Goal: Find specific page/section: Find specific page/section

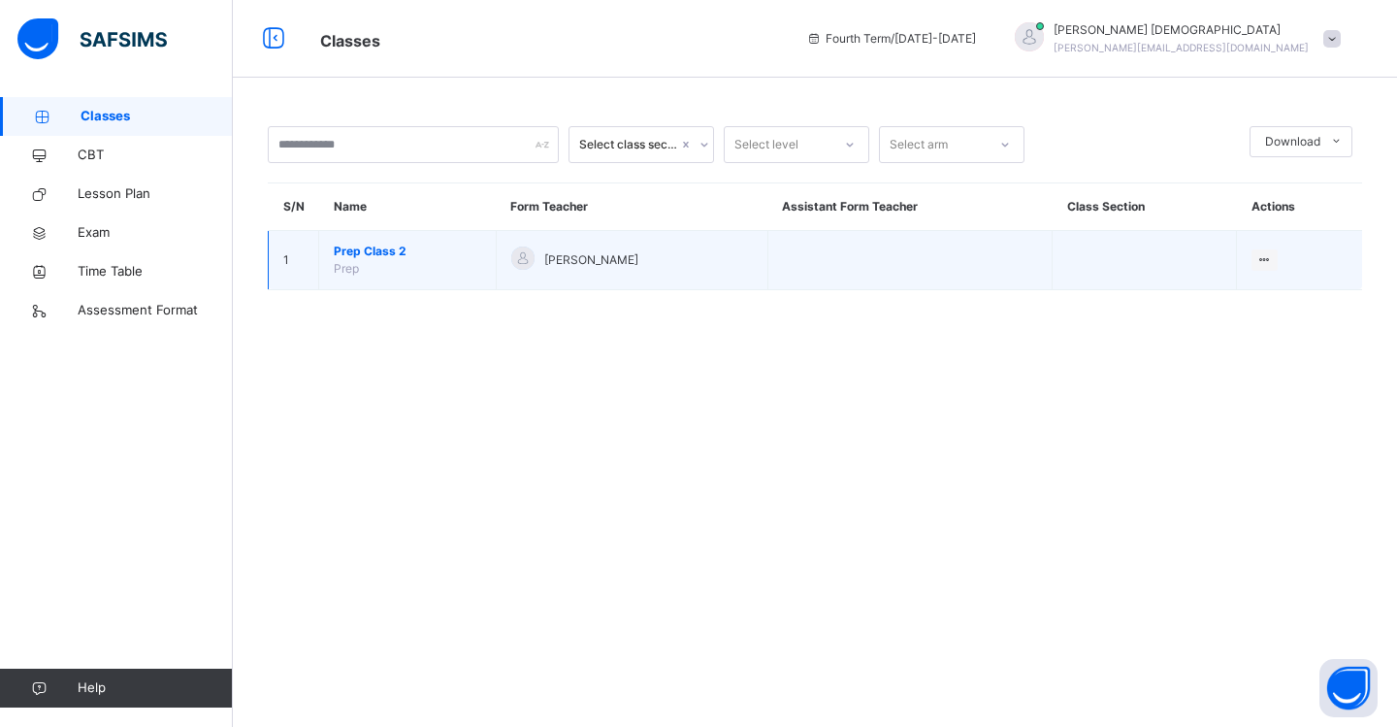
click at [383, 251] on span "Prep Class 2" at bounding box center [407, 251] width 147 height 17
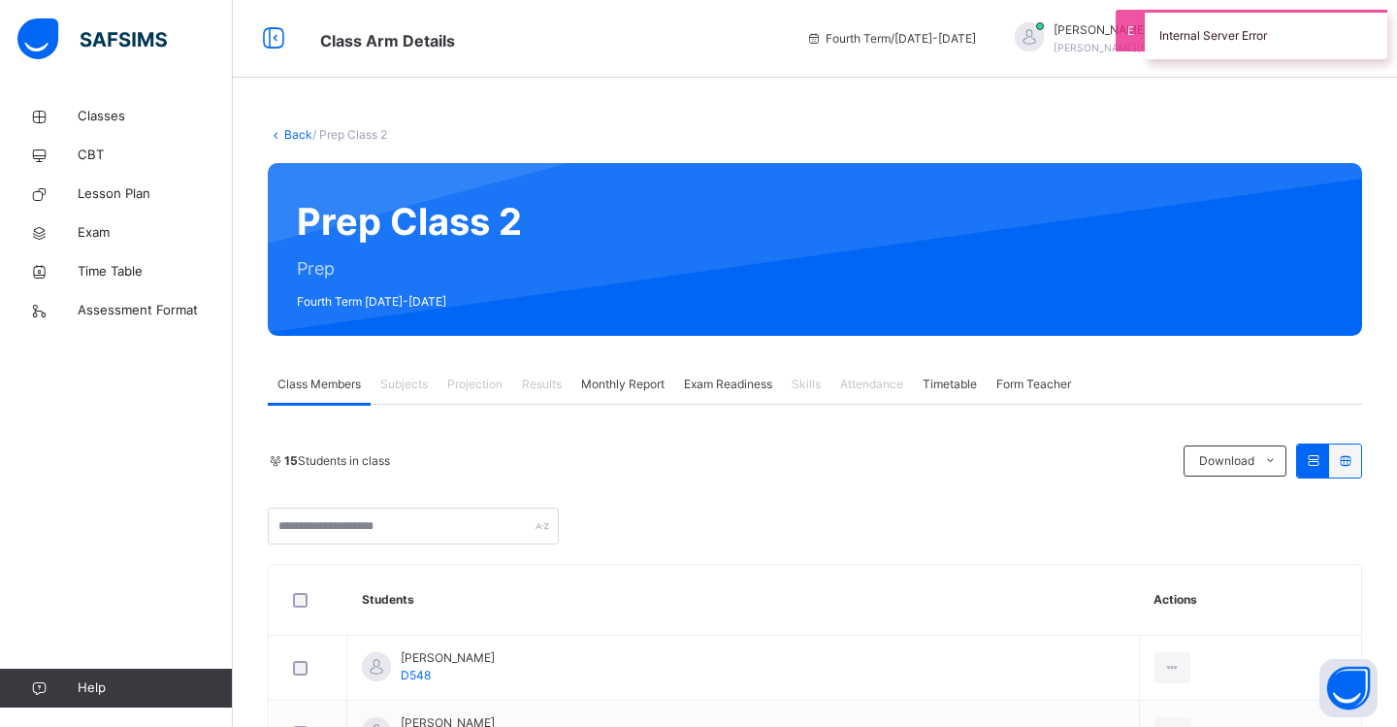
click at [737, 388] on span "Exam Readiness" at bounding box center [728, 383] width 88 height 17
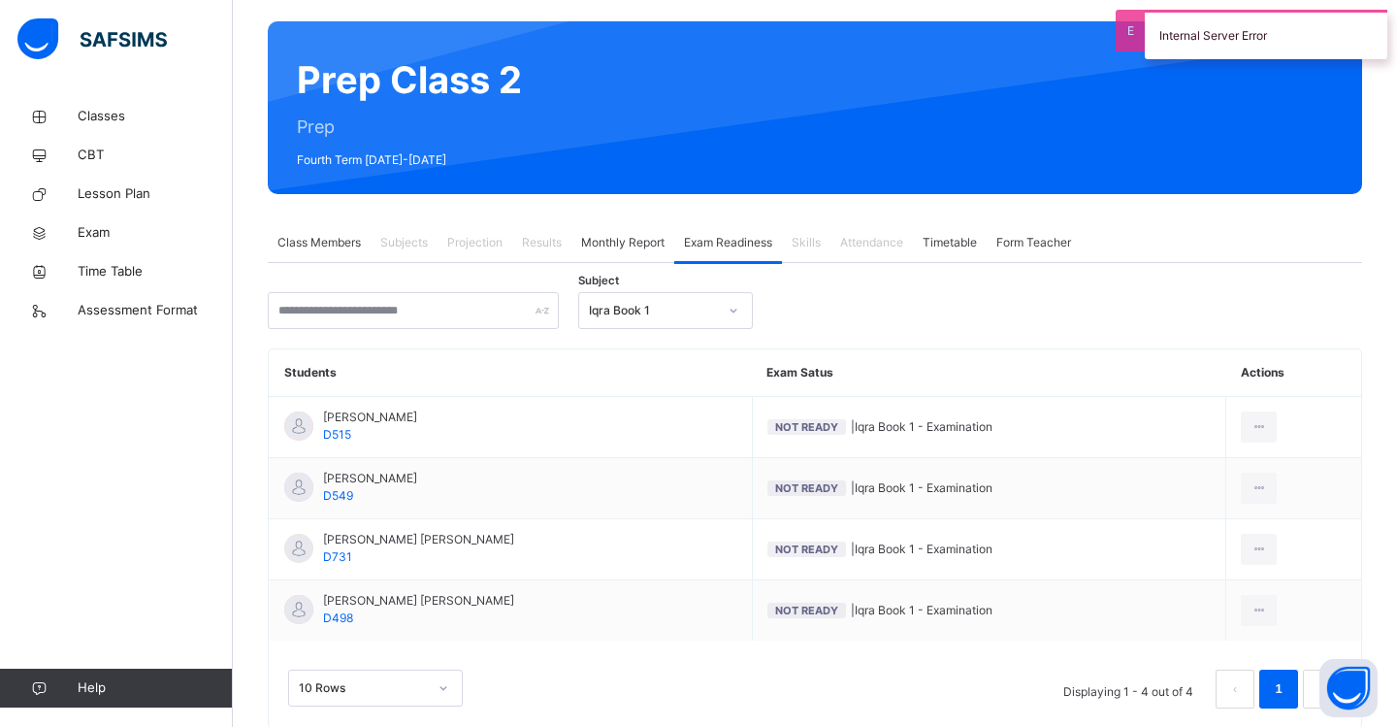
scroll to position [163, 0]
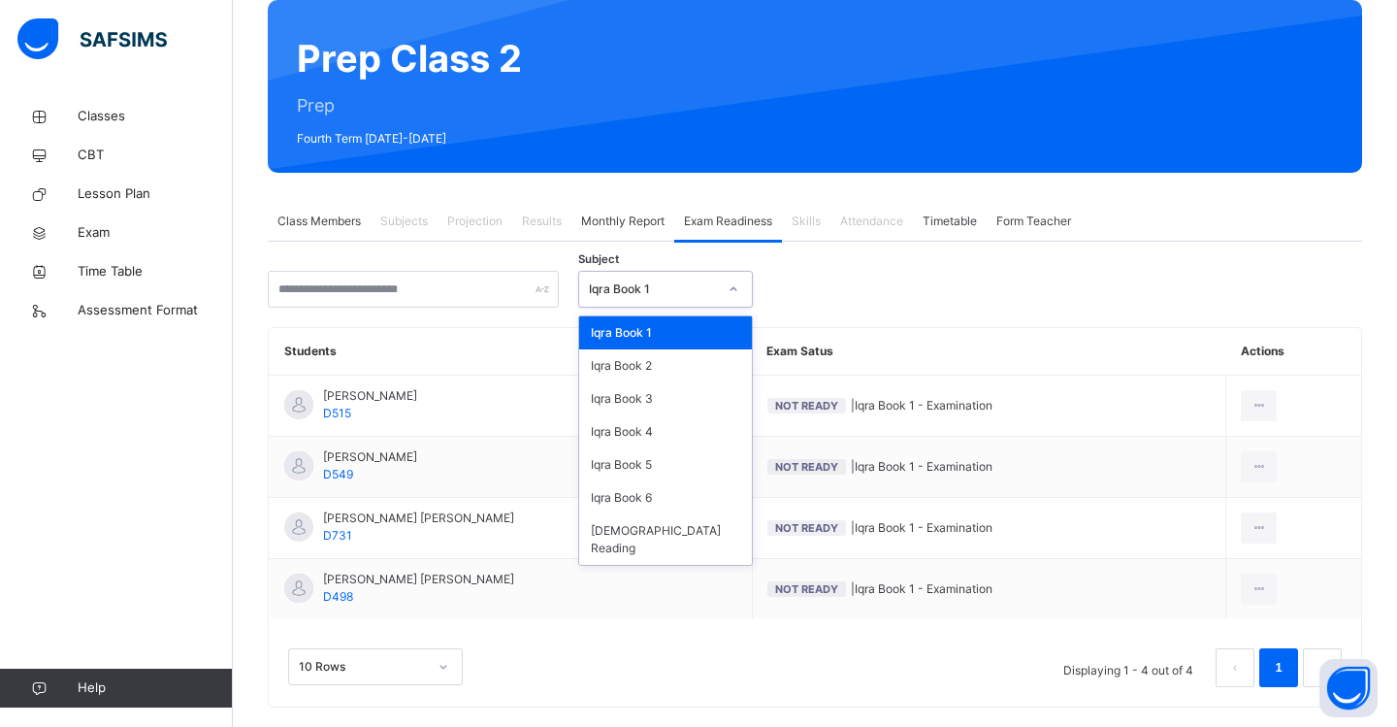
click at [739, 288] on div at bounding box center [733, 289] width 33 height 31
click at [657, 504] on div "Iqra Book 6" at bounding box center [665, 497] width 173 height 33
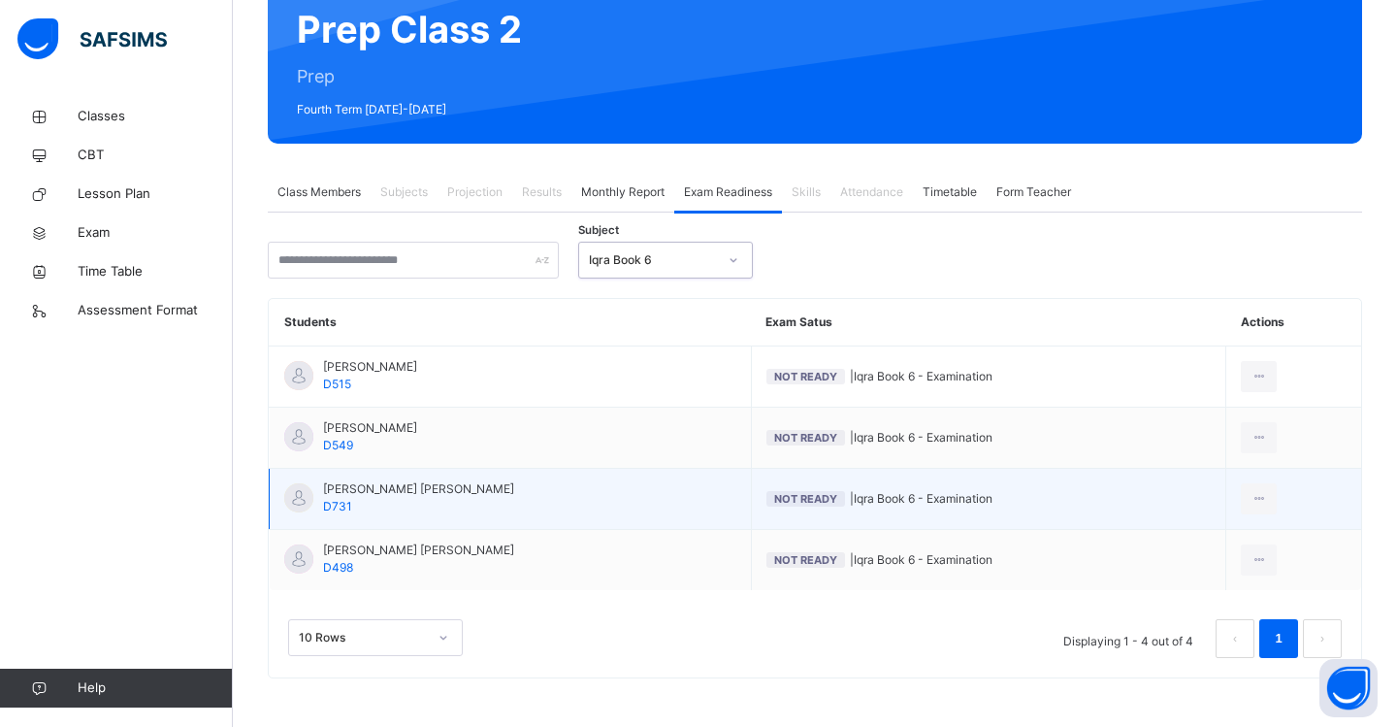
scroll to position [192, 0]
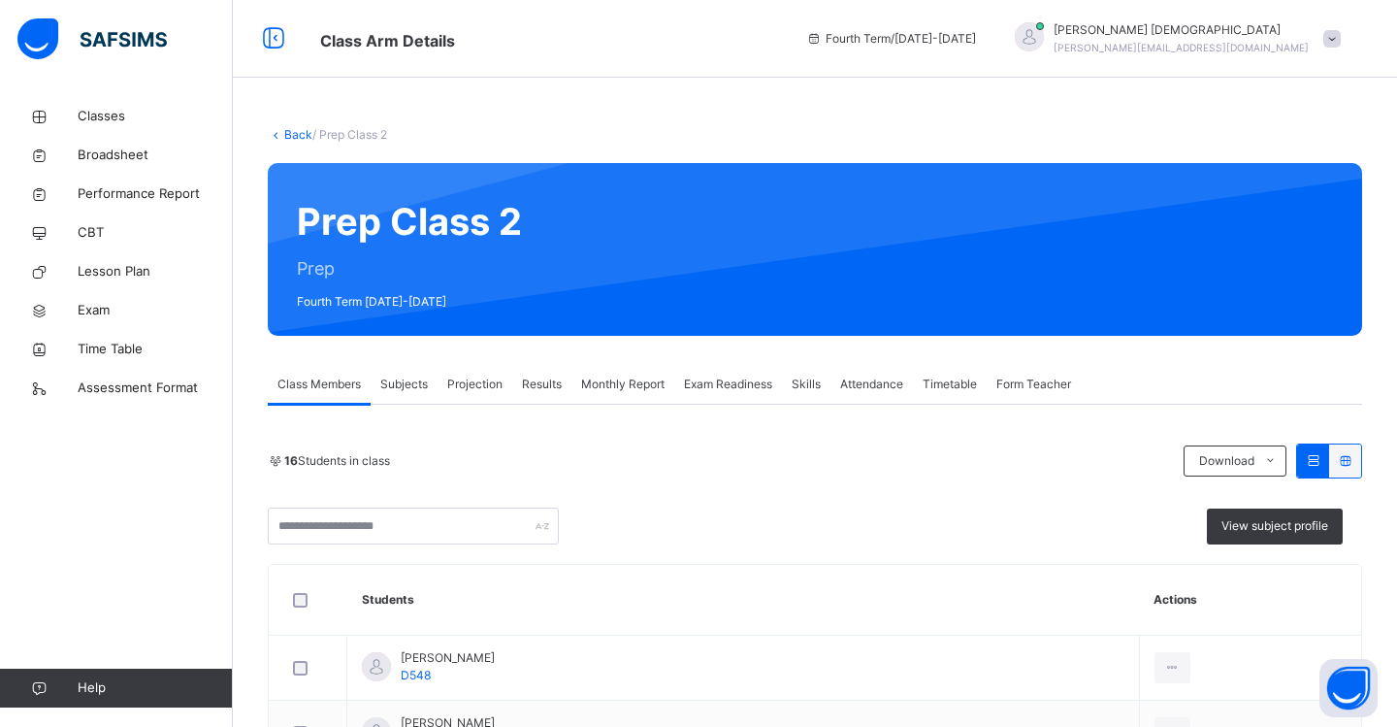
click at [100, 115] on span "Classes" at bounding box center [155, 116] width 155 height 19
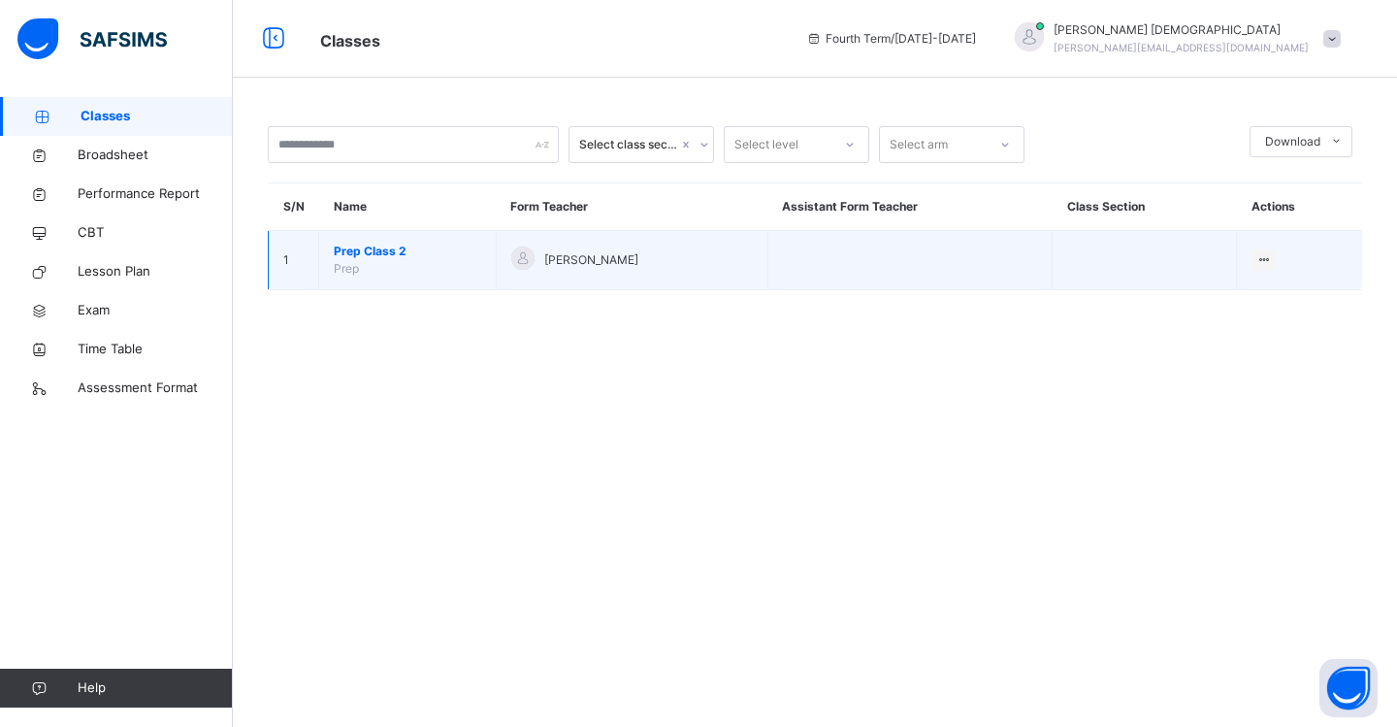
click at [415, 247] on span "Prep Class 2" at bounding box center [407, 251] width 147 height 17
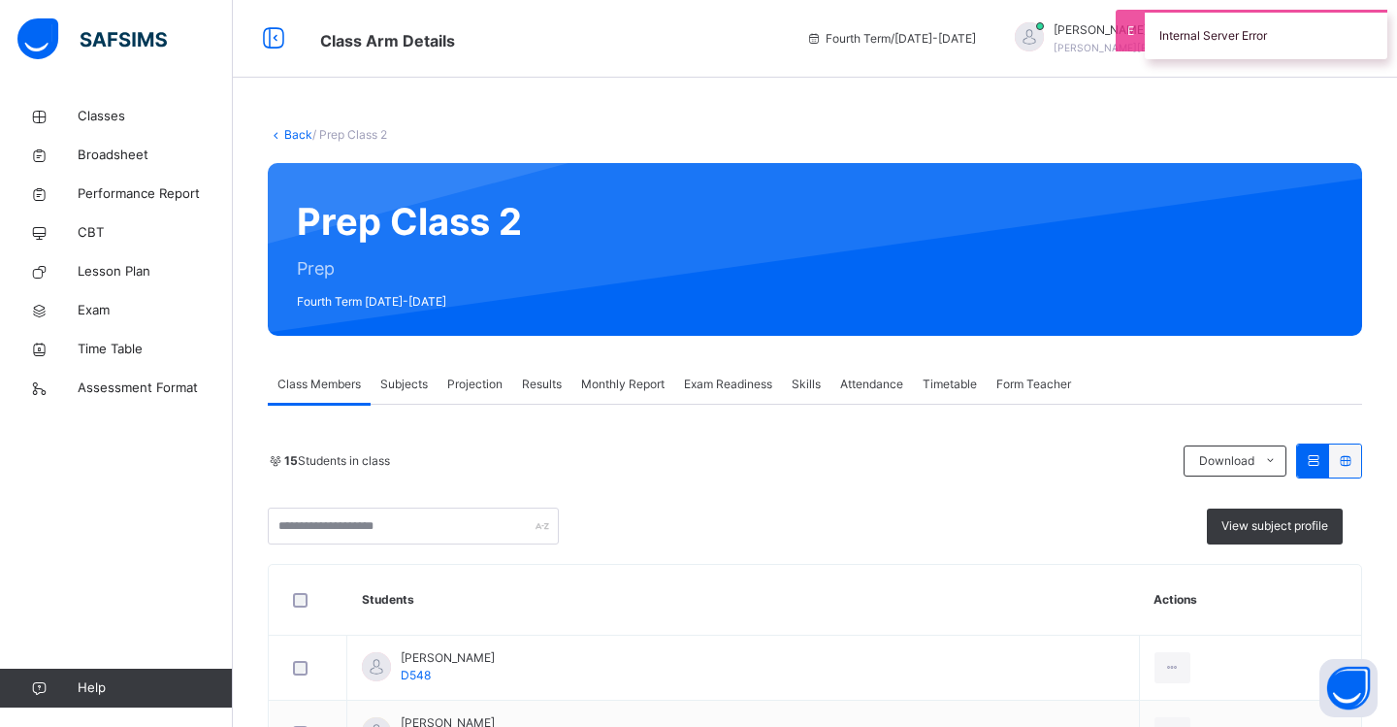
click at [716, 386] on span "Exam Readiness" at bounding box center [728, 383] width 88 height 17
